Goal: Transaction & Acquisition: Purchase product/service

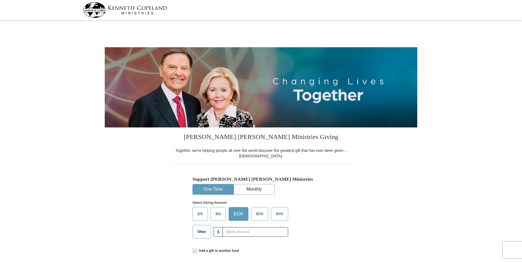
select select "IL"
click at [220, 213] on span "$50" at bounding box center [218, 214] width 11 height 8
drag, startPoint x: 221, startPoint y: 212, endPoint x: 216, endPoint y: 216, distance: 5.5
click at [216, 216] on span "$50" at bounding box center [218, 214] width 11 height 8
click at [0, 0] on input "$50" at bounding box center [0, 0] width 0 height 0
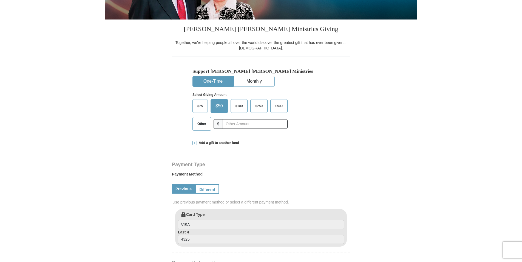
scroll to position [110, 0]
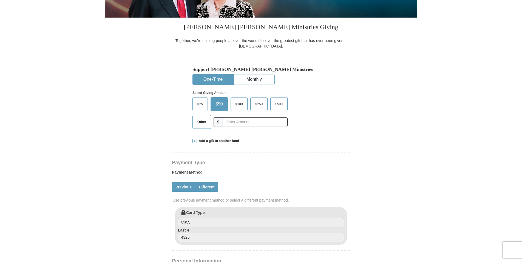
click at [208, 186] on link "Different" at bounding box center [206, 186] width 23 height 9
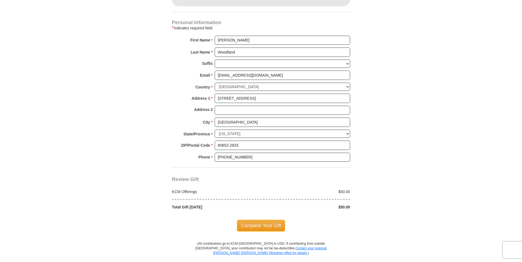
scroll to position [411, 0]
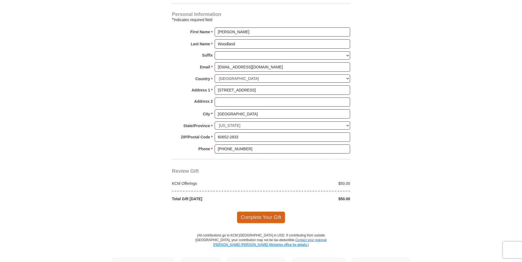
click at [260, 217] on span "Complete Your Gift" at bounding box center [261, 217] width 49 height 12
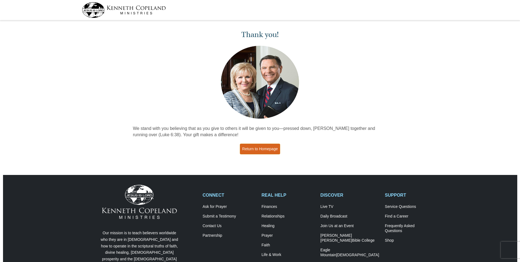
click at [246, 147] on link "Return to Homepage" at bounding box center [260, 148] width 41 height 11
